Goal: Task Accomplishment & Management: Manage account settings

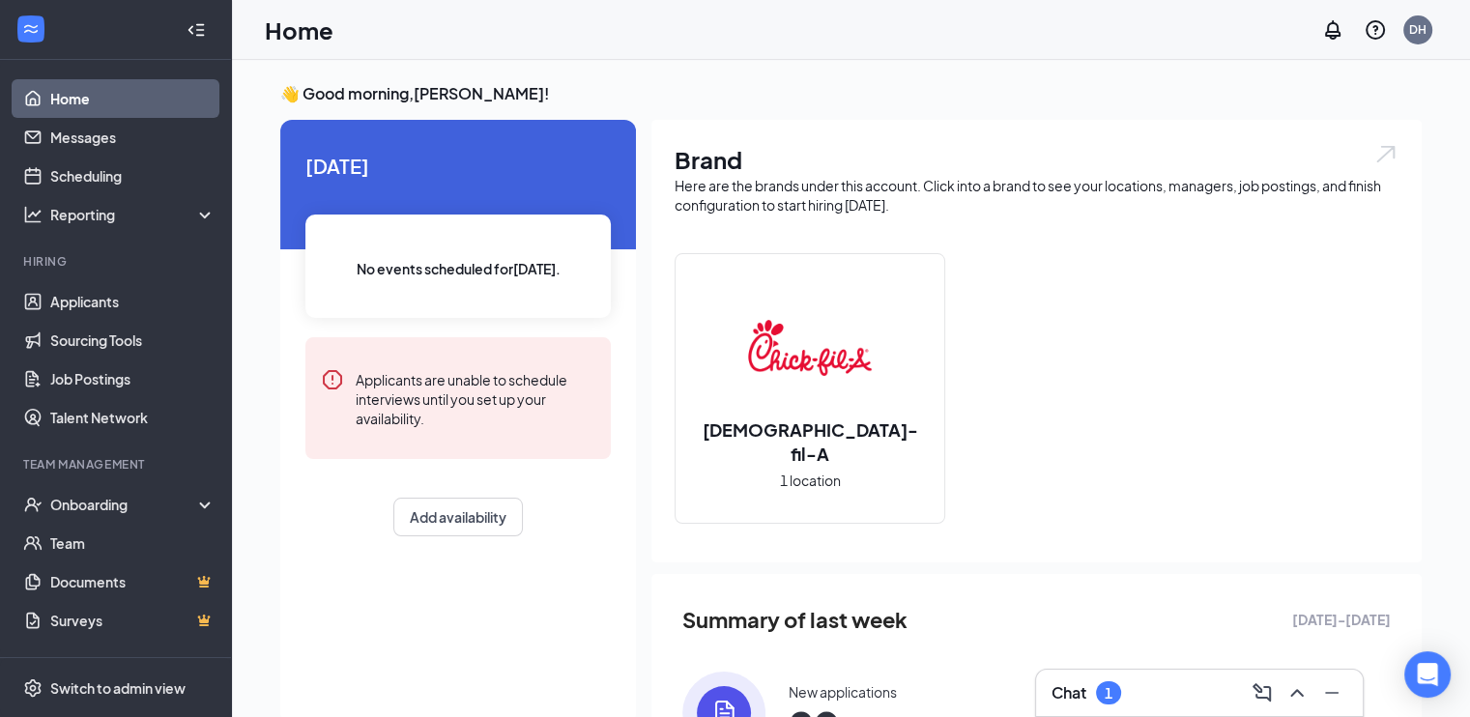
click at [1167, 699] on div "Chat 1" at bounding box center [1200, 693] width 296 height 31
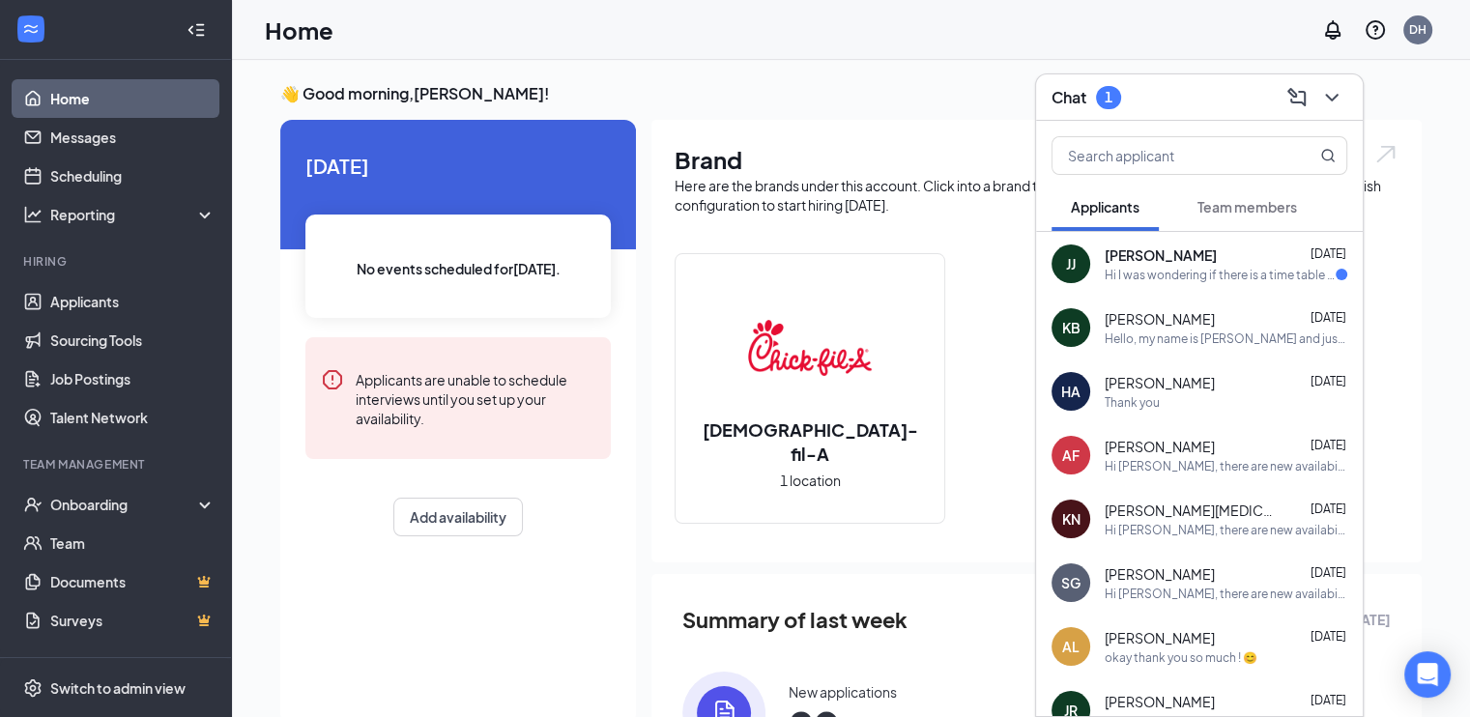
click at [1098, 266] on div "[PERSON_NAME] [PERSON_NAME] [DATE] Hi I was wondering if there is a time table …" at bounding box center [1199, 264] width 327 height 64
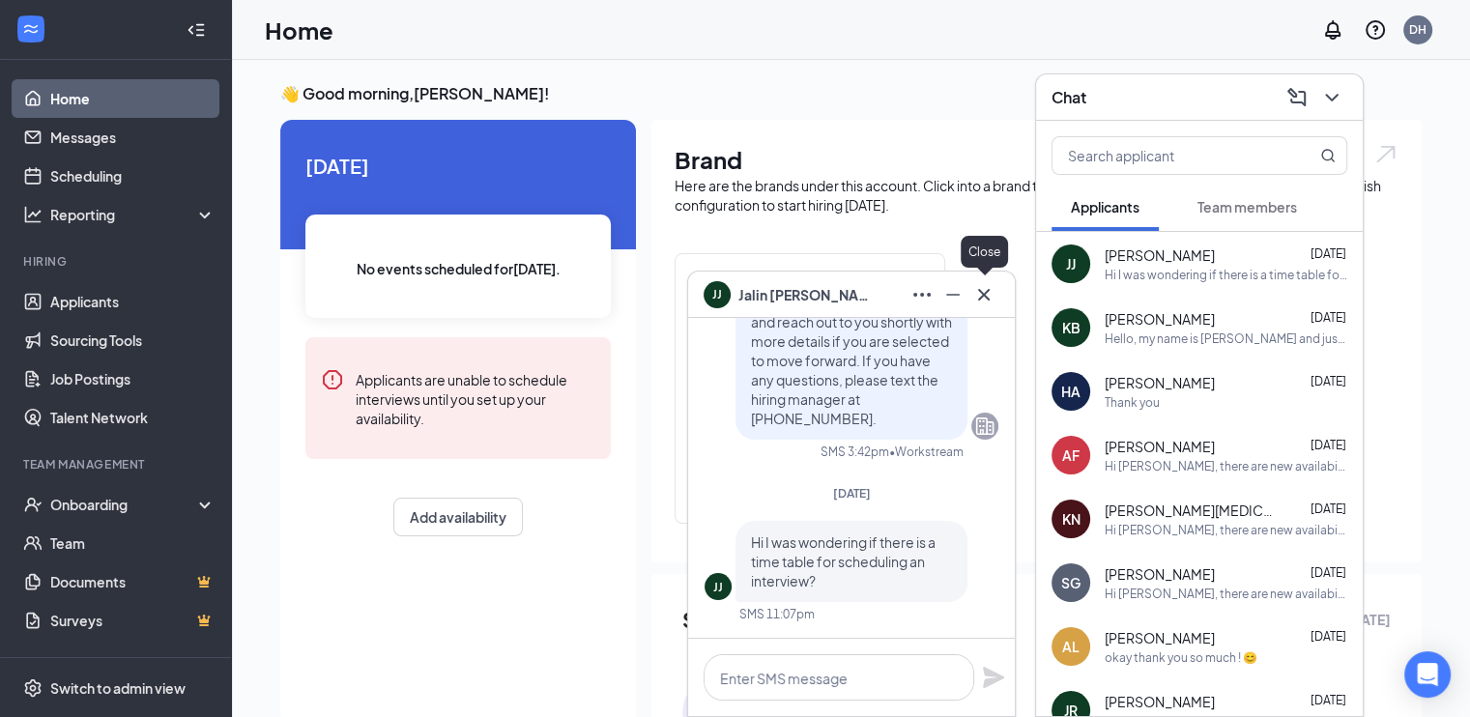
click at [990, 294] on icon "Cross" at bounding box center [983, 294] width 23 height 23
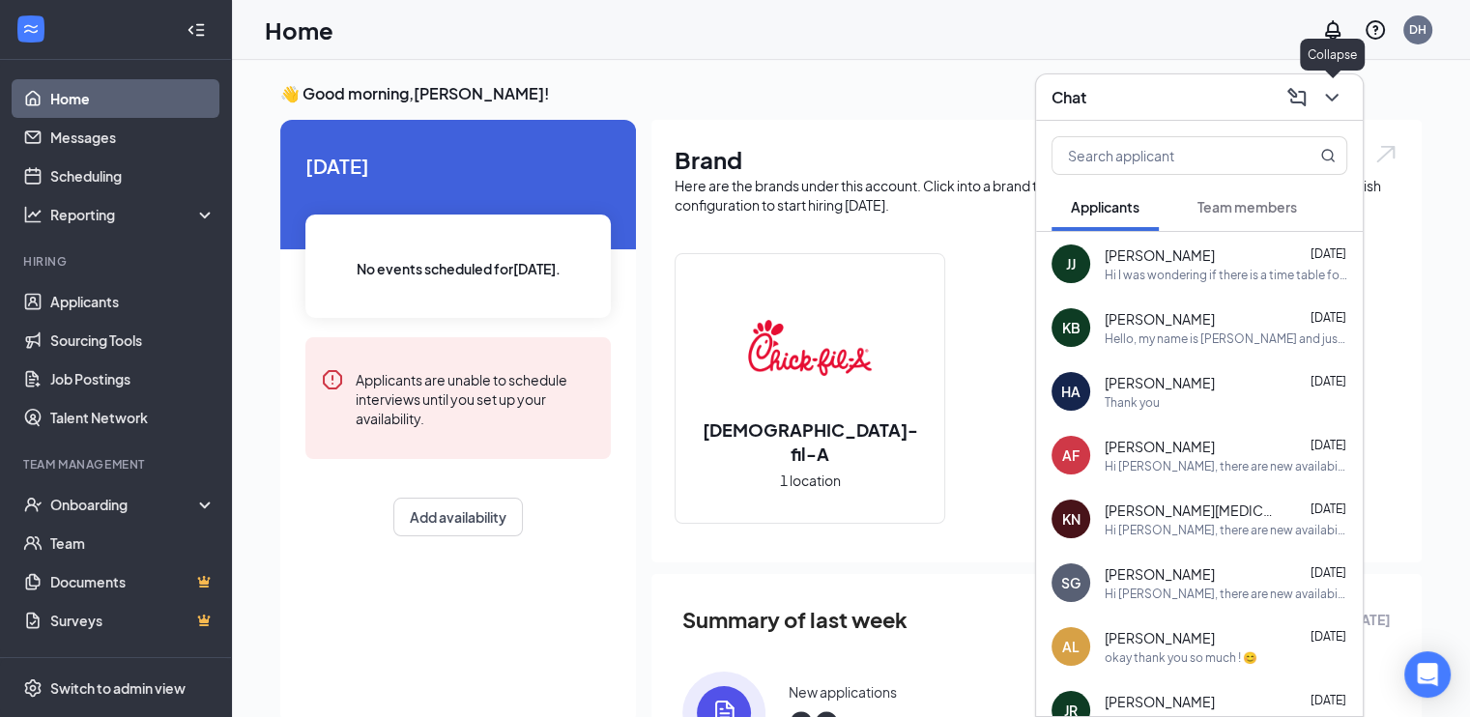
click at [1333, 95] on icon "ChevronDown" at bounding box center [1331, 97] width 23 height 23
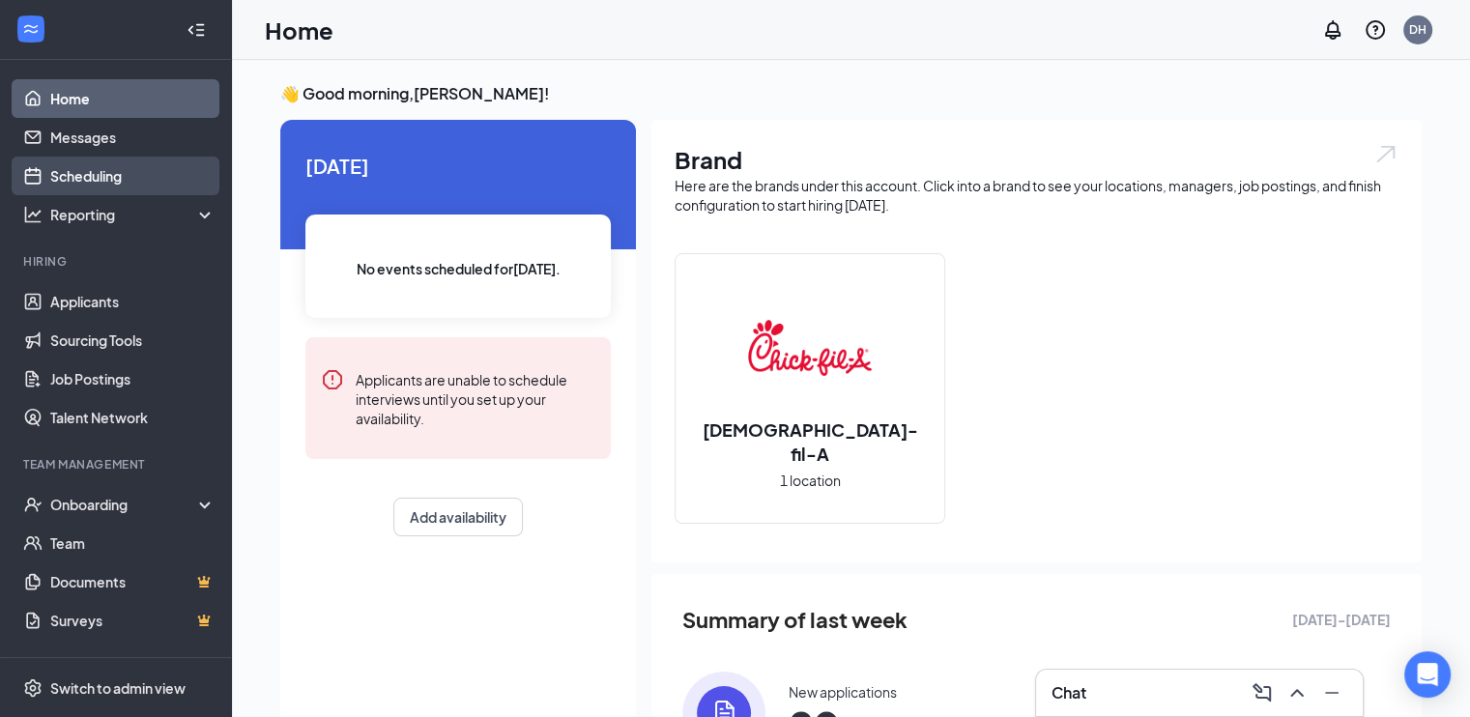
click at [110, 165] on link "Scheduling" at bounding box center [132, 176] width 165 height 39
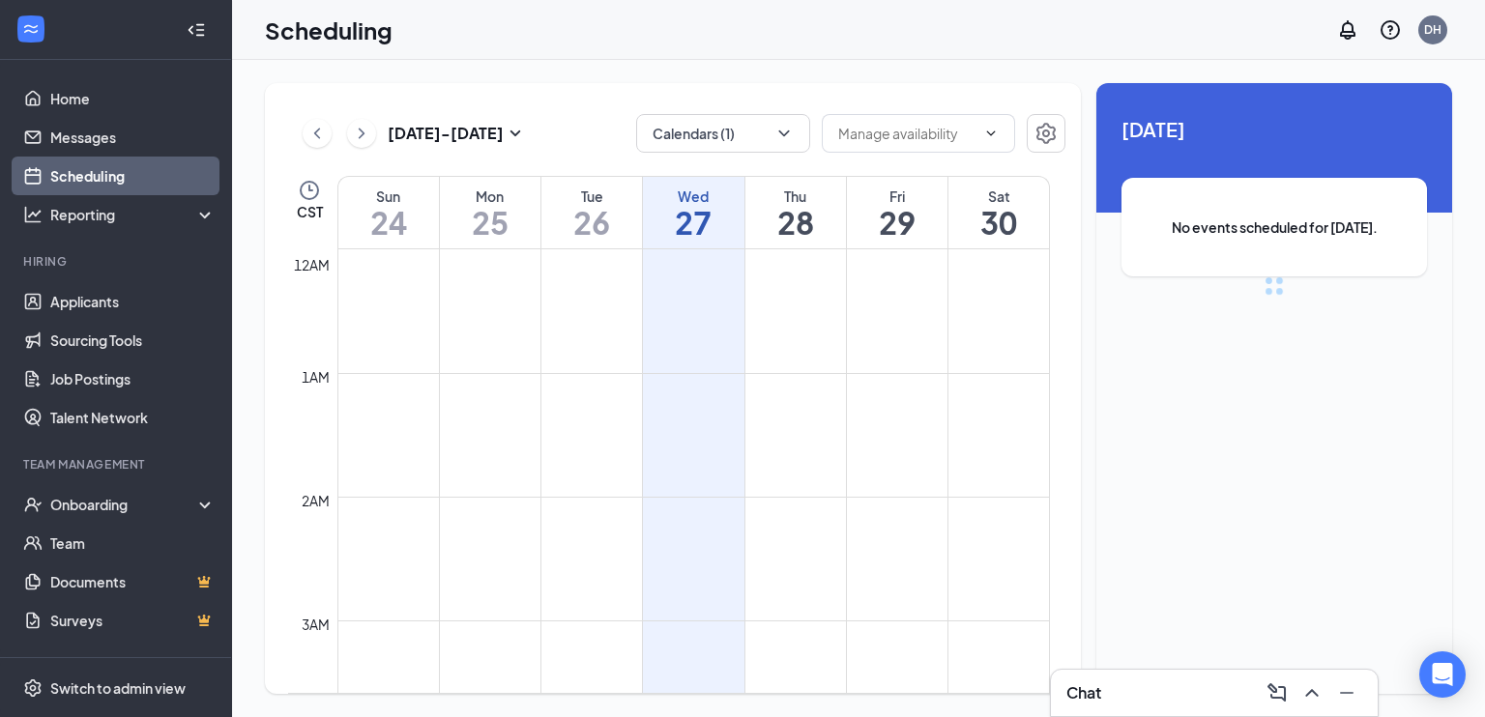
scroll to position [950, 0]
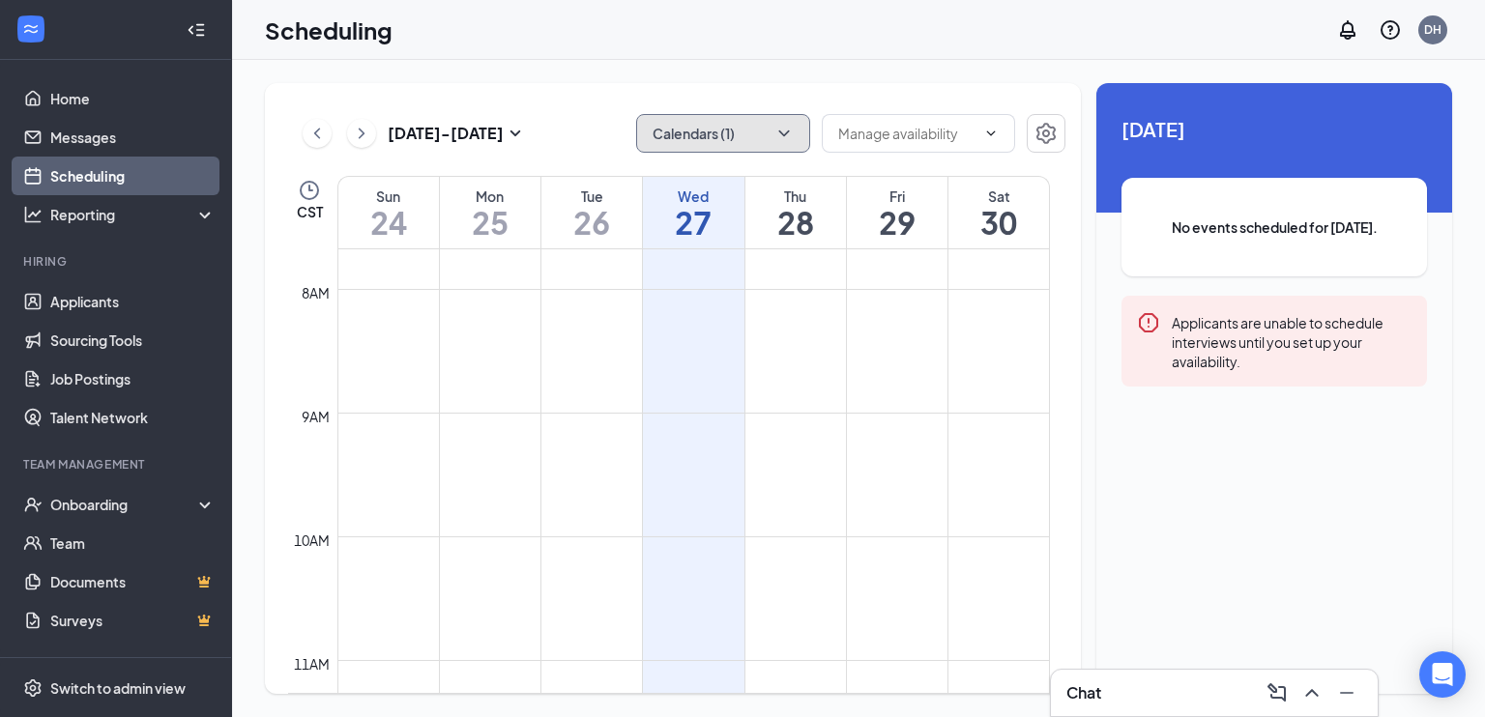
click at [757, 118] on button "Calendars (1)" at bounding box center [723, 133] width 174 height 39
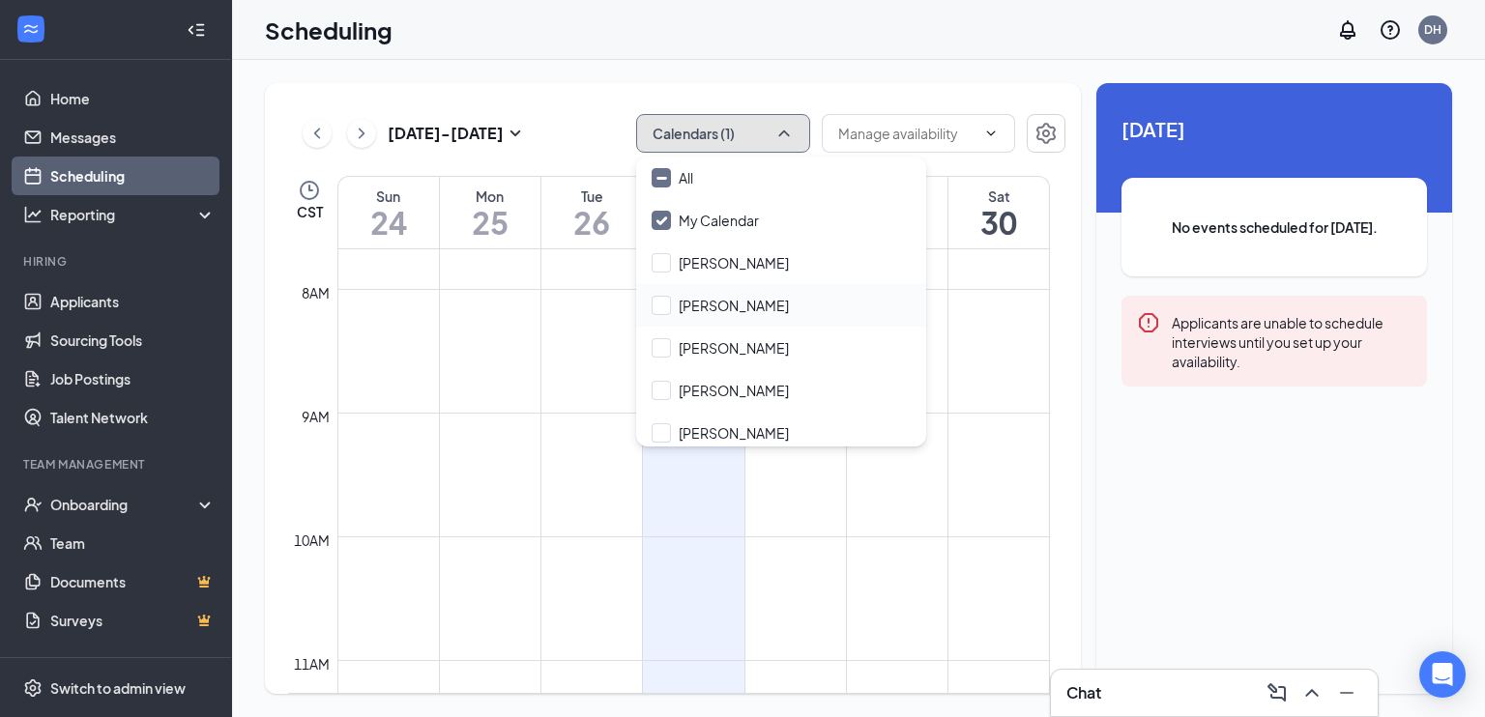
scroll to position [93, 0]
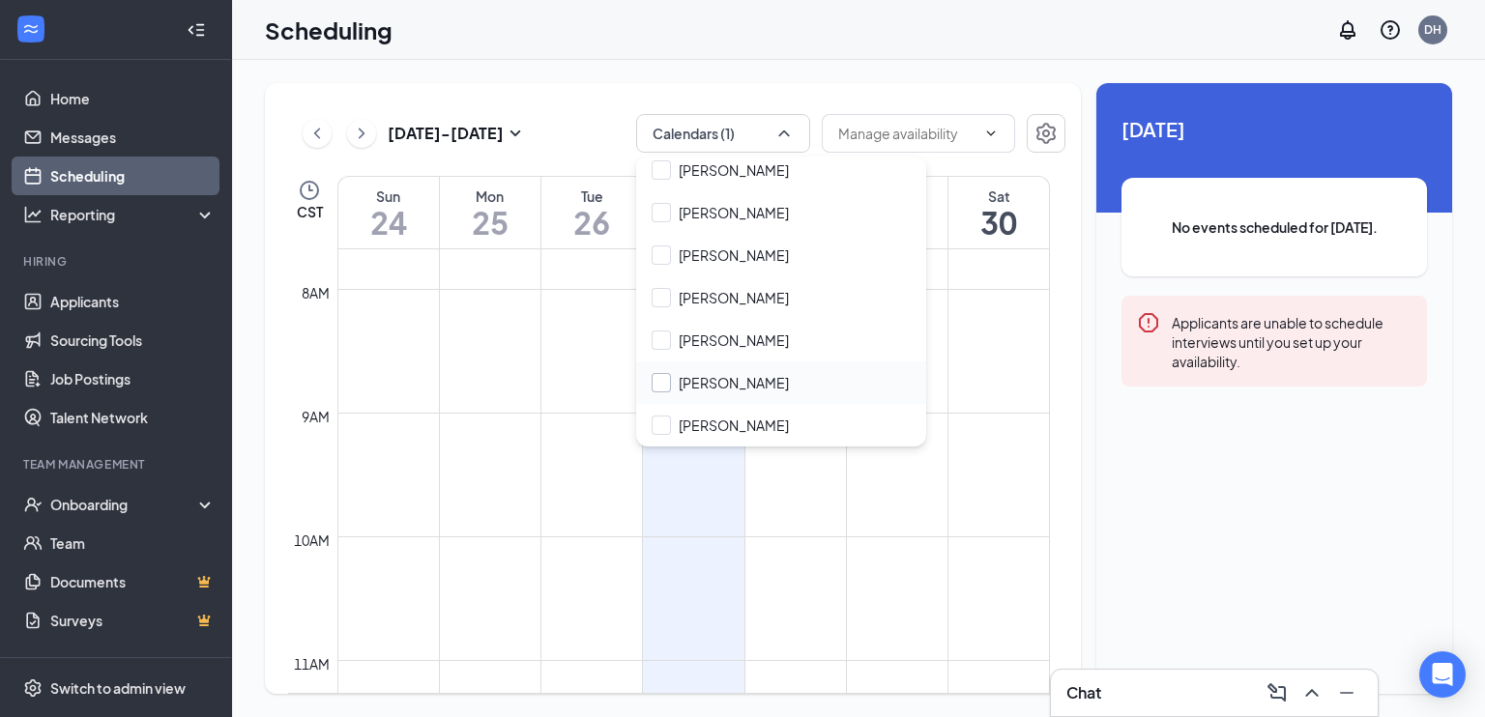
click at [715, 381] on input "[PERSON_NAME]" at bounding box center [720, 382] width 137 height 19
checkbox input "true"
click at [824, 60] on div "[DATE] - [DATE] Calendars (2) CST Sun 24 Mon 25 Tue 26 Wed 27 Thu 28 Fri 29 Sat…" at bounding box center [858, 388] width 1253 height 657
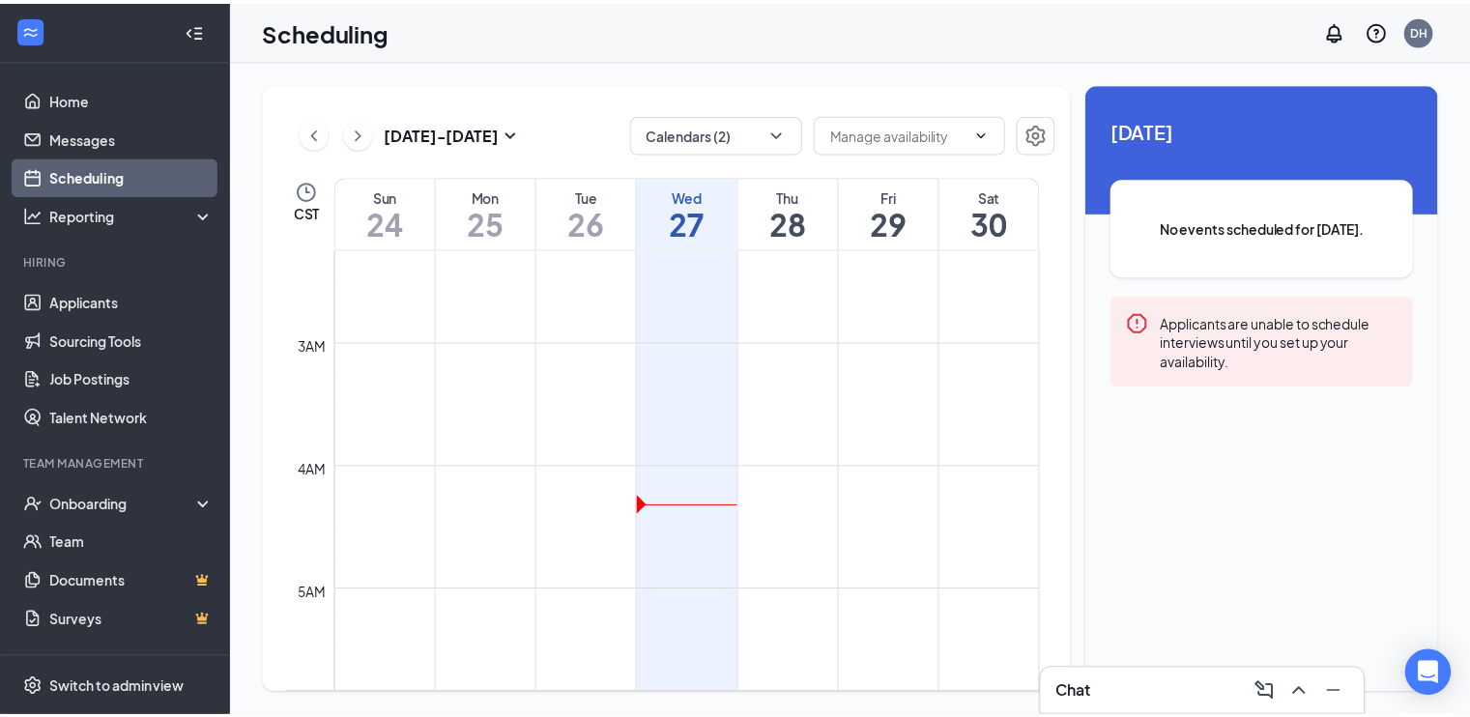
scroll to position [109, 0]
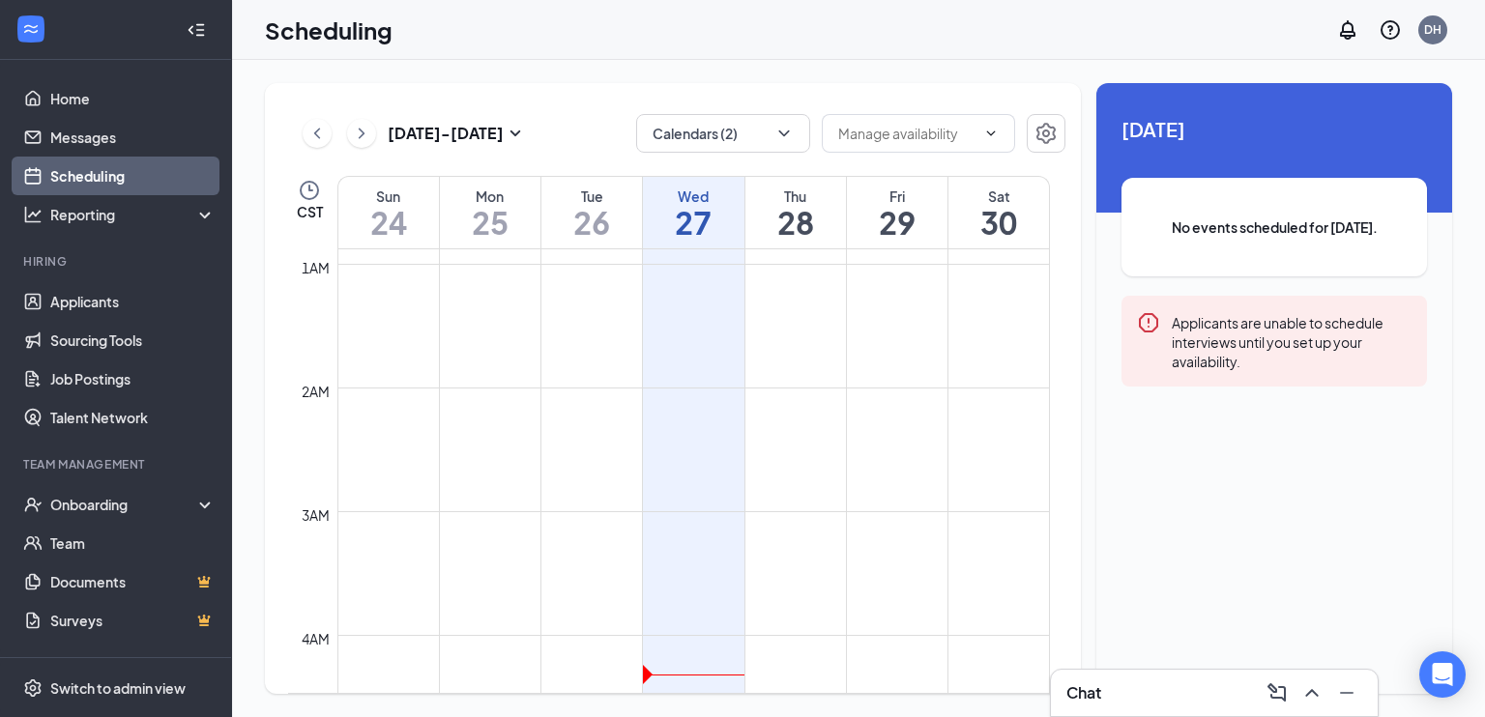
click at [944, 54] on div "Scheduling DH" at bounding box center [858, 30] width 1253 height 60
